Goal: Task Accomplishment & Management: Use online tool/utility

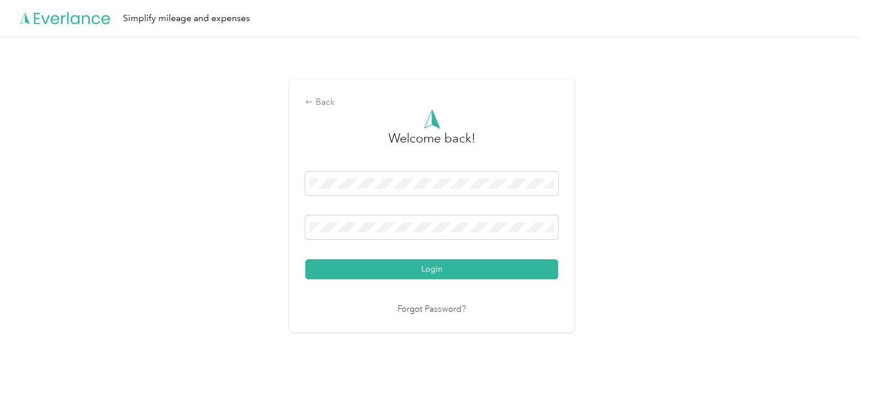
click at [0, 385] on nordpass-portal at bounding box center [0, 385] width 0 height 0
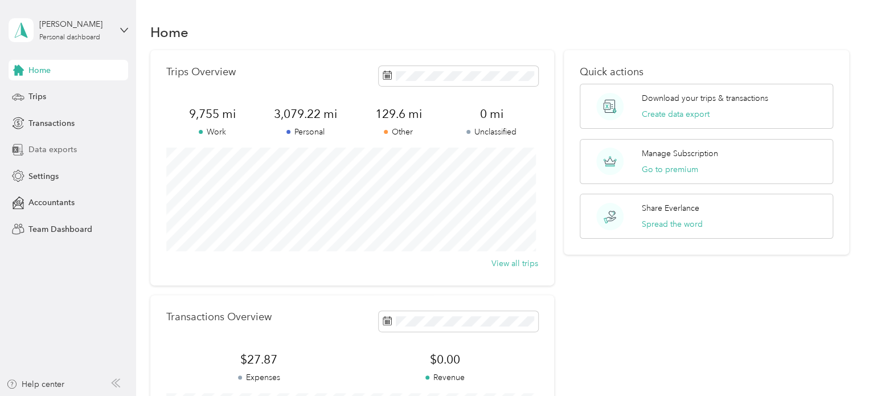
click at [57, 149] on span "Data exports" at bounding box center [52, 150] width 48 height 12
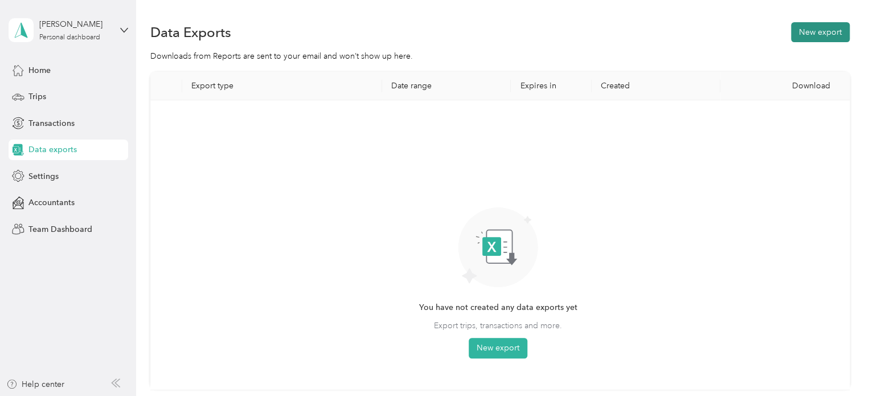
click at [836, 36] on button "New export" at bounding box center [820, 32] width 59 height 20
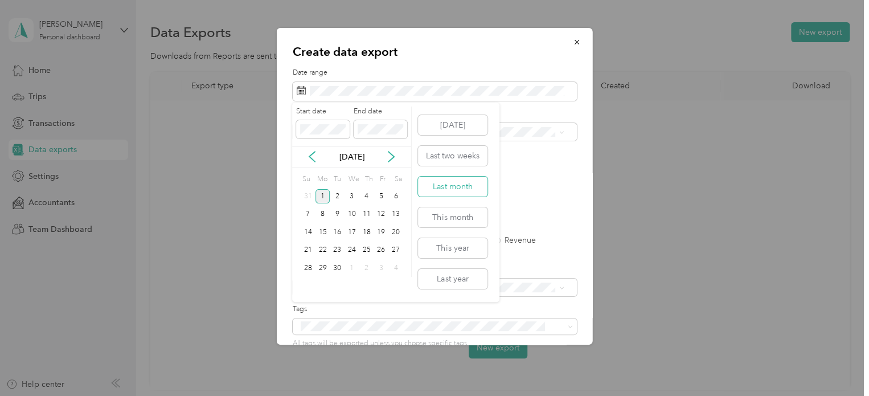
click at [447, 190] on button "Last month" at bounding box center [452, 187] width 69 height 20
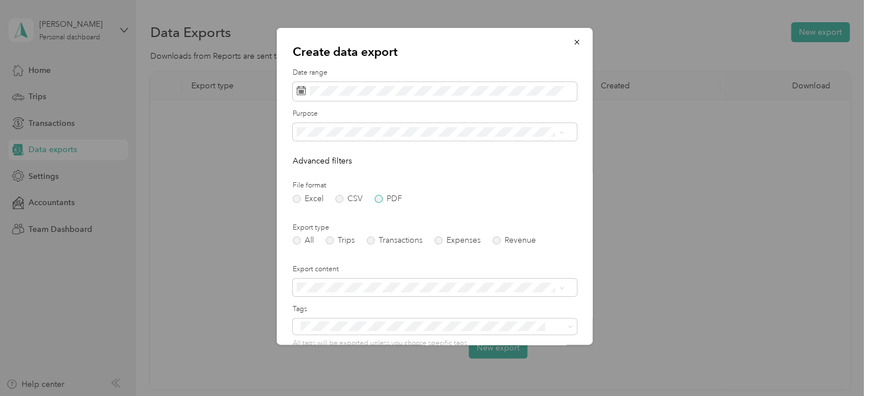
click at [381, 198] on label "PDF" at bounding box center [388, 199] width 27 height 8
click at [330, 240] on label "Trips" at bounding box center [340, 240] width 29 height 8
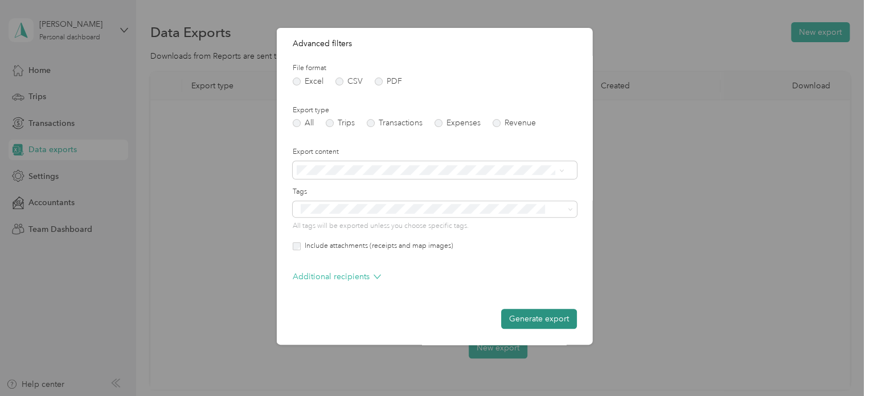
click at [520, 314] on button "Generate export" at bounding box center [539, 319] width 76 height 20
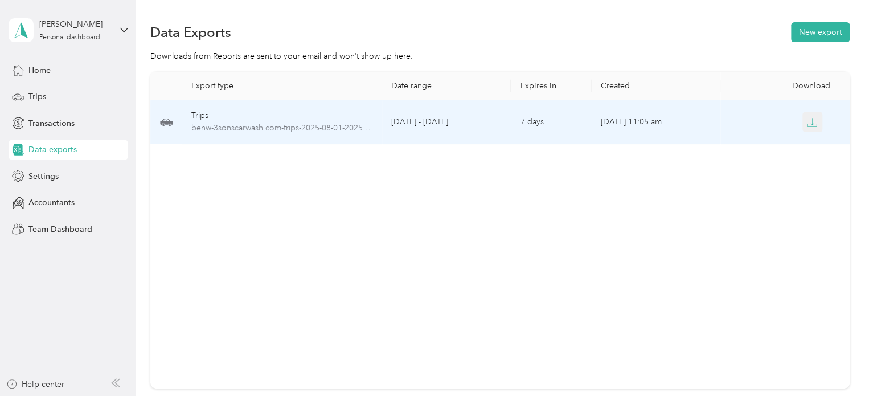
click at [811, 121] on icon "button" at bounding box center [812, 121] width 3 height 7
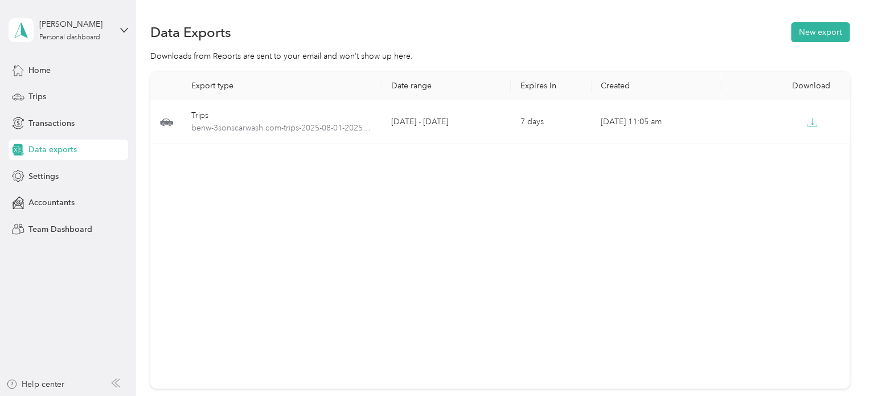
click at [116, 27] on div "[PERSON_NAME] Personal dashboard" at bounding box center [69, 30] width 120 height 40
click at [36, 96] on div "Log out" at bounding box center [129, 94] width 224 height 20
